Goal: Transaction & Acquisition: Book appointment/travel/reservation

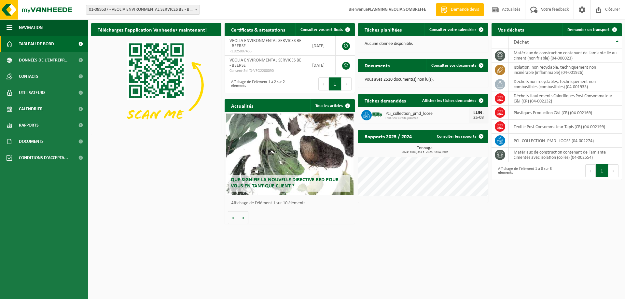
click at [178, 8] on span "01-089537 - VEOLIA ENVIRONMENTAL SERVICES BE - BEERSE" at bounding box center [142, 9] width 113 height 9
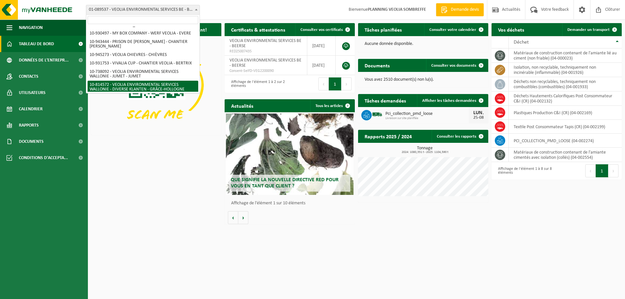
scroll to position [447, 0]
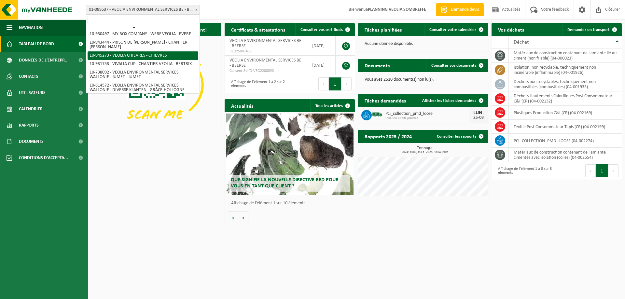
select select "141161"
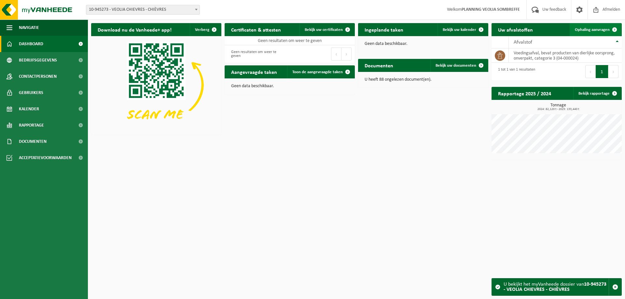
click at [596, 28] on span "Ophaling aanvragen" at bounding box center [592, 30] width 35 height 4
click at [325, 72] on span "Toon de aangevraagde taken" at bounding box center [317, 72] width 50 height 4
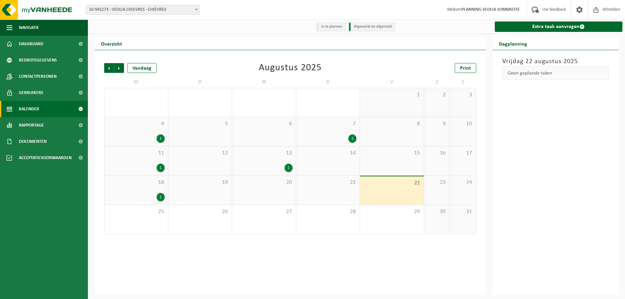
click at [540, 20] on div "Extra taak aanvragen" at bounding box center [558, 27] width 135 height 14
click at [543, 28] on link "Extra taak aanvragen" at bounding box center [559, 26] width 128 height 10
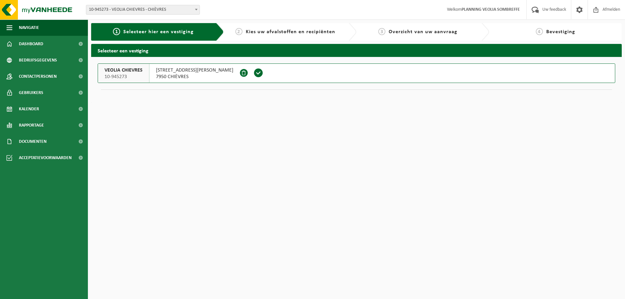
click at [254, 71] on span at bounding box center [259, 73] width 10 height 10
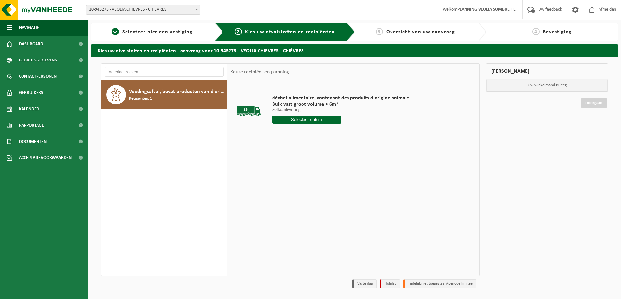
click at [314, 117] on input "text" at bounding box center [306, 120] width 68 height 8
click at [278, 199] on div "25" at bounding box center [277, 198] width 11 height 10
type input "Van [DATE]"
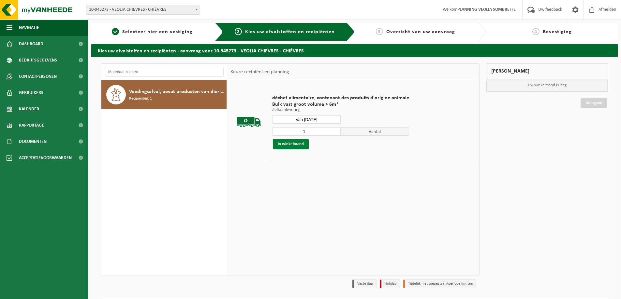
click at [302, 145] on button "In winkelmand" at bounding box center [291, 144] width 36 height 10
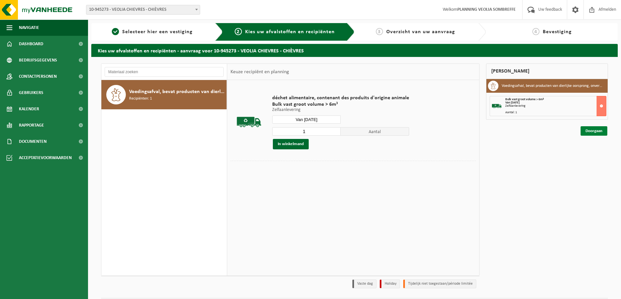
click at [597, 129] on link "Doorgaan" at bounding box center [593, 130] width 27 height 9
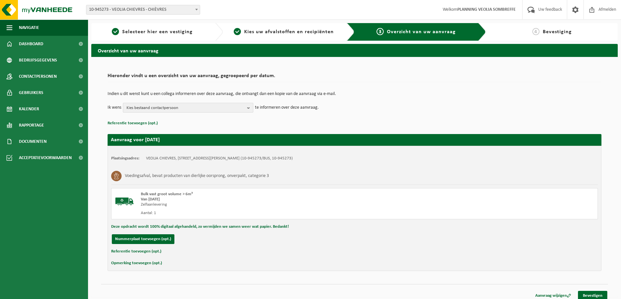
click at [204, 108] on span "Kies bestaand contactpersoon" at bounding box center [185, 108] width 118 height 10
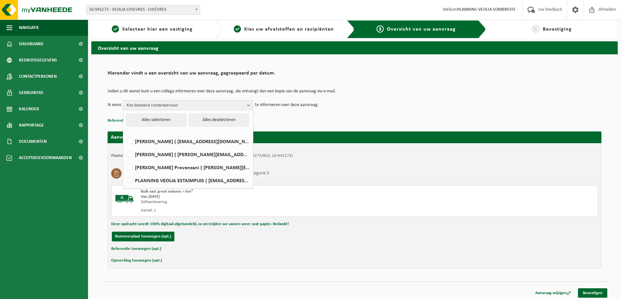
scroll to position [5, 0]
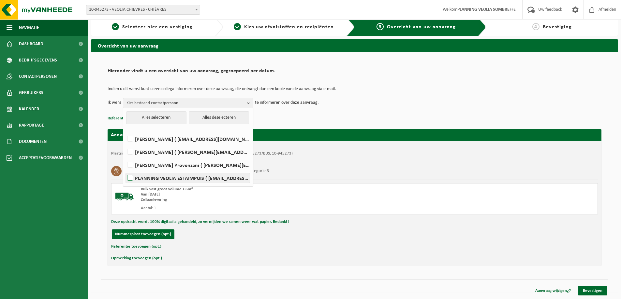
click at [193, 175] on label "PLANNING VEOLIA ESTAIMPUIS ( [EMAIL_ADDRESS][DOMAIN_NAME] )" at bounding box center [188, 178] width 124 height 10
click at [125, 170] on input "PLANNING VEOLIA ESTAIMPUIS ( [EMAIL_ADDRESS][DOMAIN_NAME] )" at bounding box center [124, 170] width 0 height 0
checkbox input "true"
click at [600, 289] on link "Bevestigen" at bounding box center [592, 290] width 29 height 9
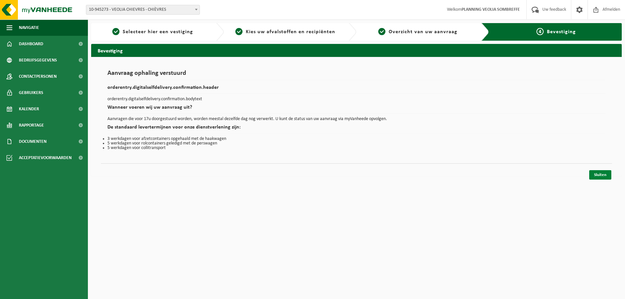
click at [606, 176] on link "Sluiten" at bounding box center [601, 174] width 22 height 9
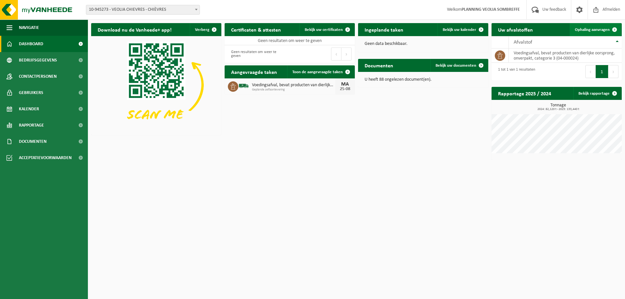
click at [596, 28] on span "Ophaling aanvragen" at bounding box center [592, 30] width 35 height 4
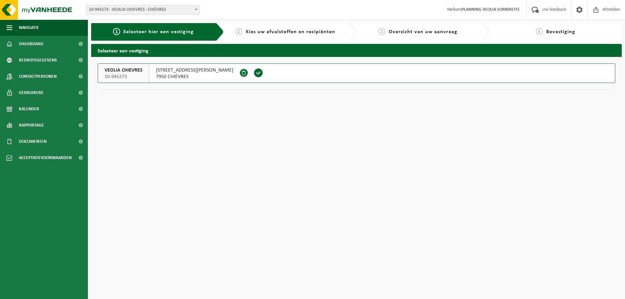
click at [254, 69] on span at bounding box center [259, 73] width 10 height 10
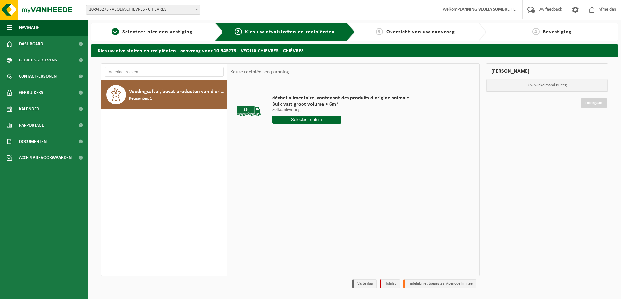
click at [310, 117] on input "text" at bounding box center [306, 120] width 68 height 8
click at [313, 199] on div "28" at bounding box center [312, 198] width 11 height 10
type input "Van [DATE]"
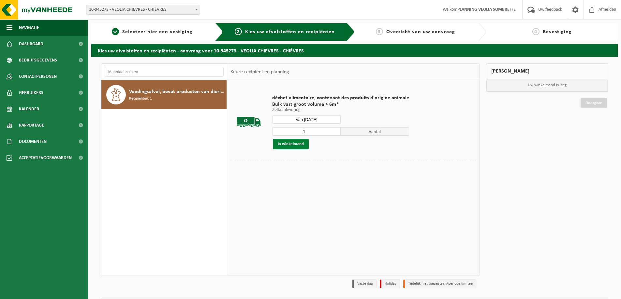
click at [298, 144] on button "In winkelmand" at bounding box center [291, 144] width 36 height 10
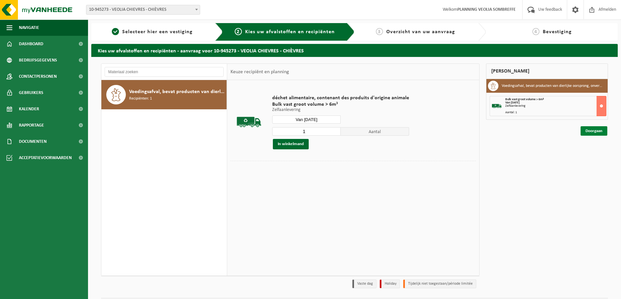
click at [589, 130] on link "Doorgaan" at bounding box center [593, 130] width 27 height 9
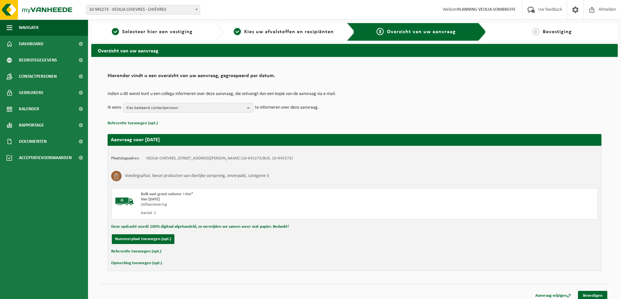
click at [235, 104] on span "Kies bestaand contactpersoon" at bounding box center [185, 108] width 118 height 10
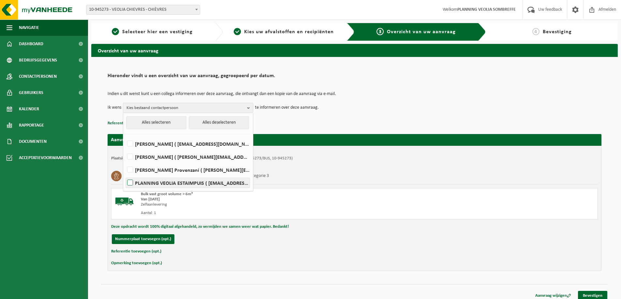
click at [192, 179] on label "PLANNING VEOLIA ESTAIMPUIS ( be.ves.dispatch.estaimpuis.all@veolia.com )" at bounding box center [188, 183] width 124 height 10
click at [125, 175] on input "PLANNING VEOLIA ESTAIMPUIS ( be.ves.dispatch.estaimpuis.all@veolia.com )" at bounding box center [124, 175] width 0 height 0
checkbox input "true"
click at [592, 294] on link "Bevestigen" at bounding box center [592, 295] width 29 height 9
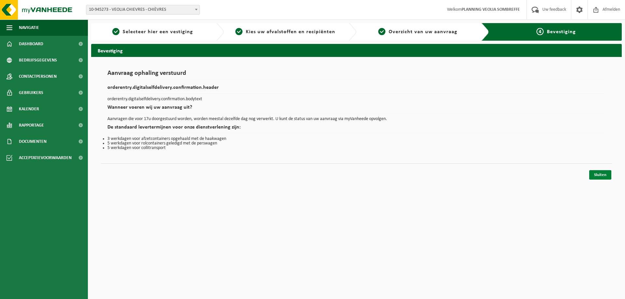
click at [603, 175] on link "Sluiten" at bounding box center [601, 174] width 22 height 9
